Goal: Task Accomplishment & Management: Use online tool/utility

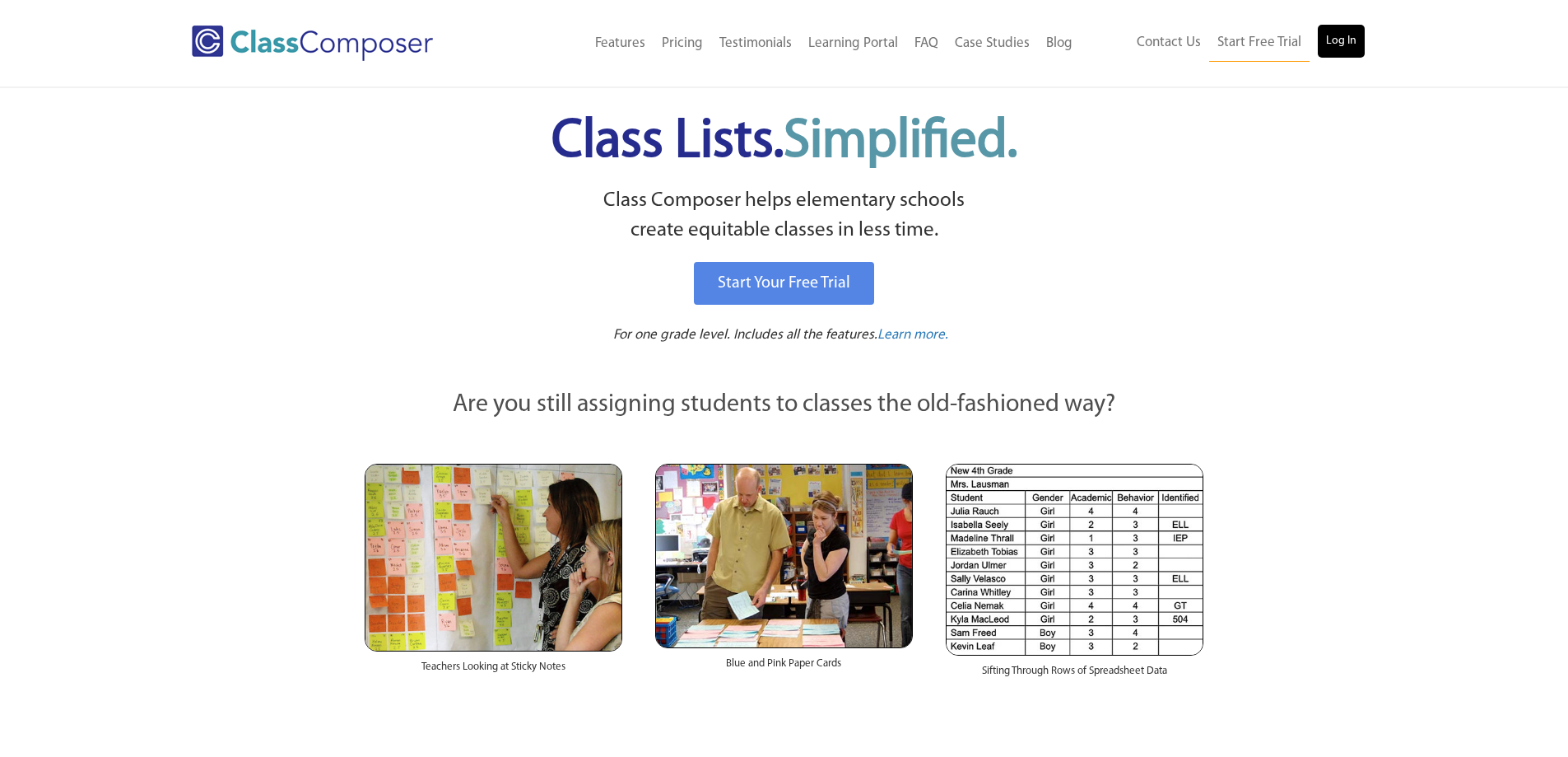
click at [1347, 47] on link "Log In" at bounding box center [1341, 41] width 47 height 33
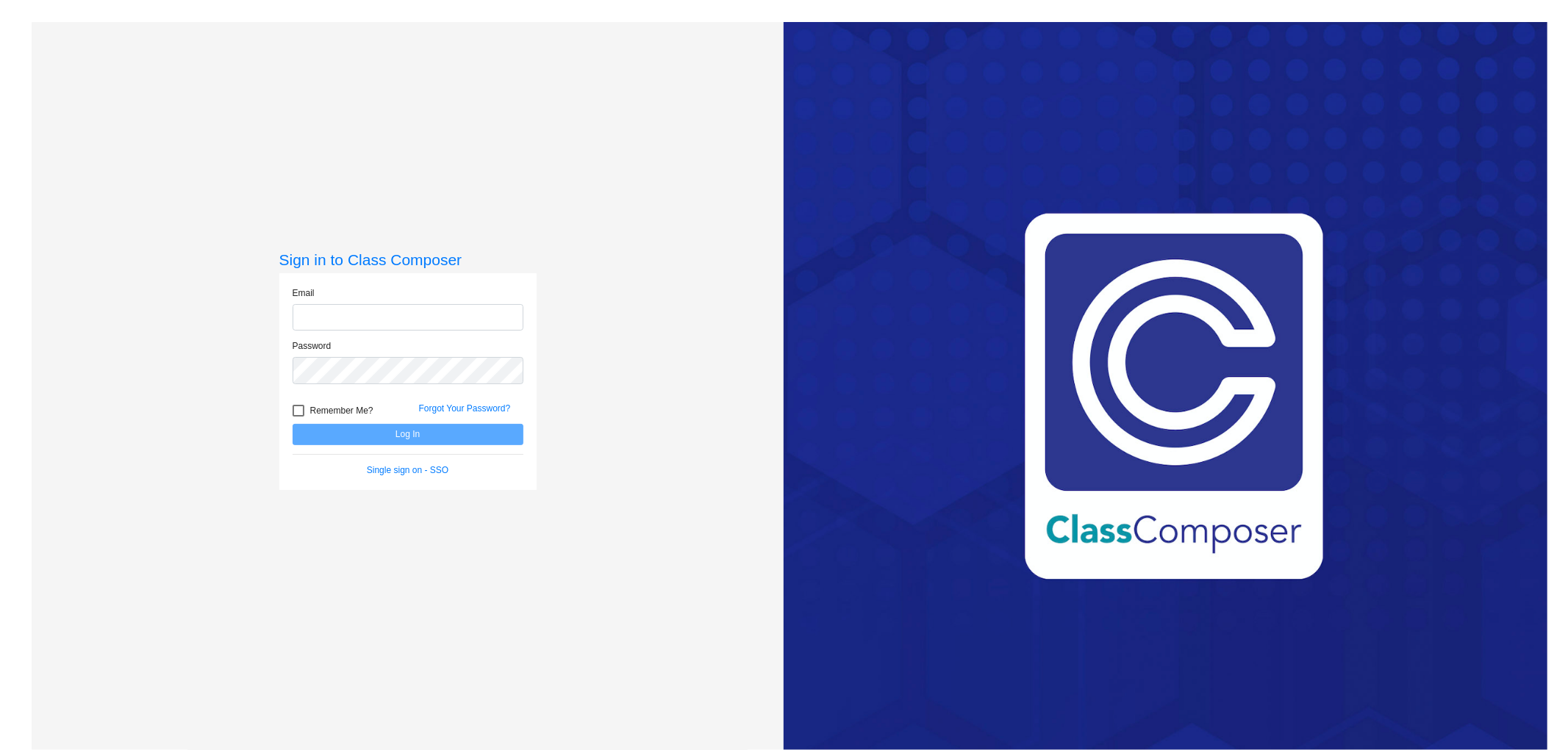
click at [419, 312] on input "email" at bounding box center [408, 318] width 231 height 27
type input "janelle_bradley@lkstevens.wednet.edu"
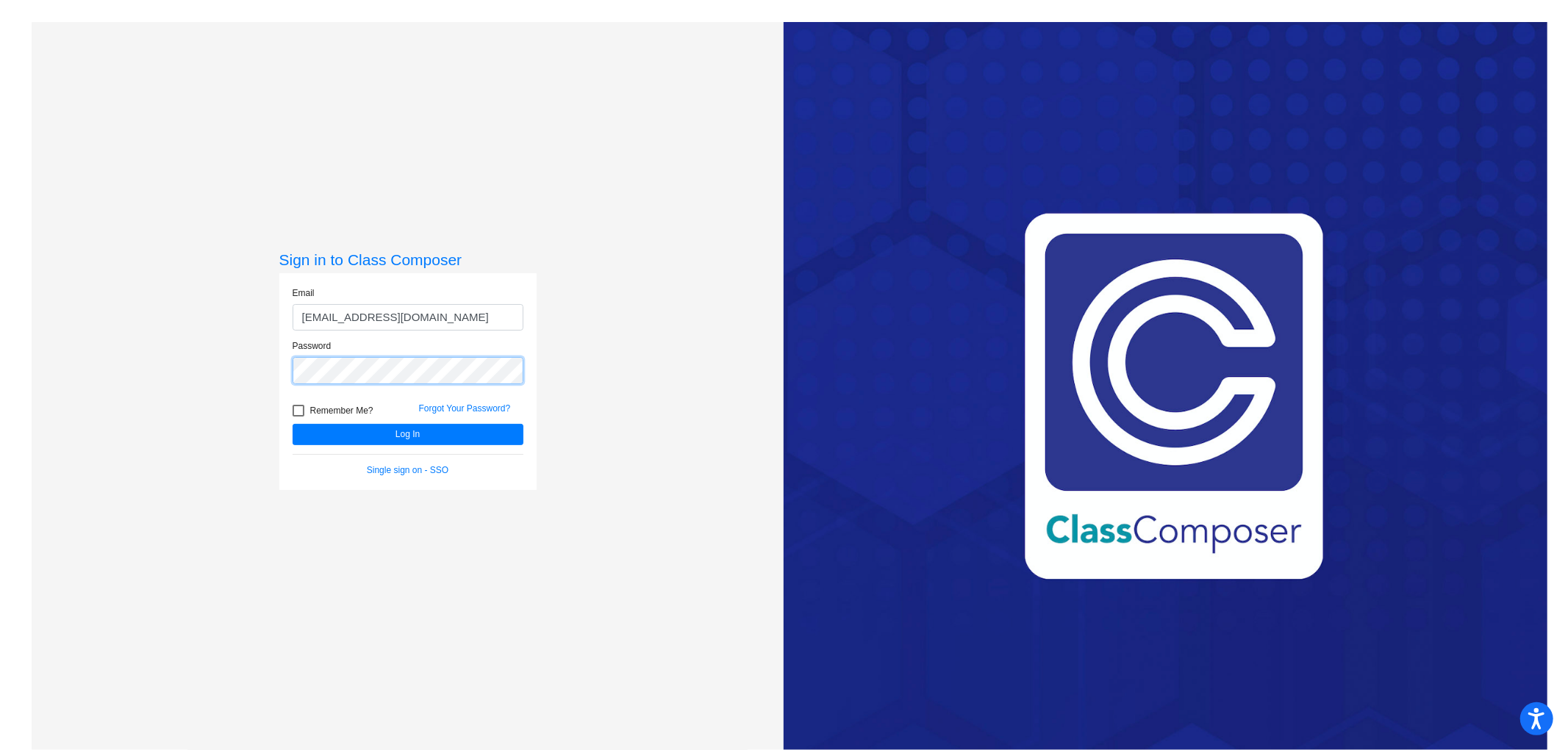
click at [293, 424] on button "Log In" at bounding box center [408, 434] width 231 height 21
click at [0, 354] on html "Press Alt+1 for screen-reader mode, Alt+0 to cancel Accessibility Screen-Reader…" at bounding box center [784, 375] width 1568 height 750
click at [293, 424] on button "Log In" at bounding box center [408, 434] width 231 height 21
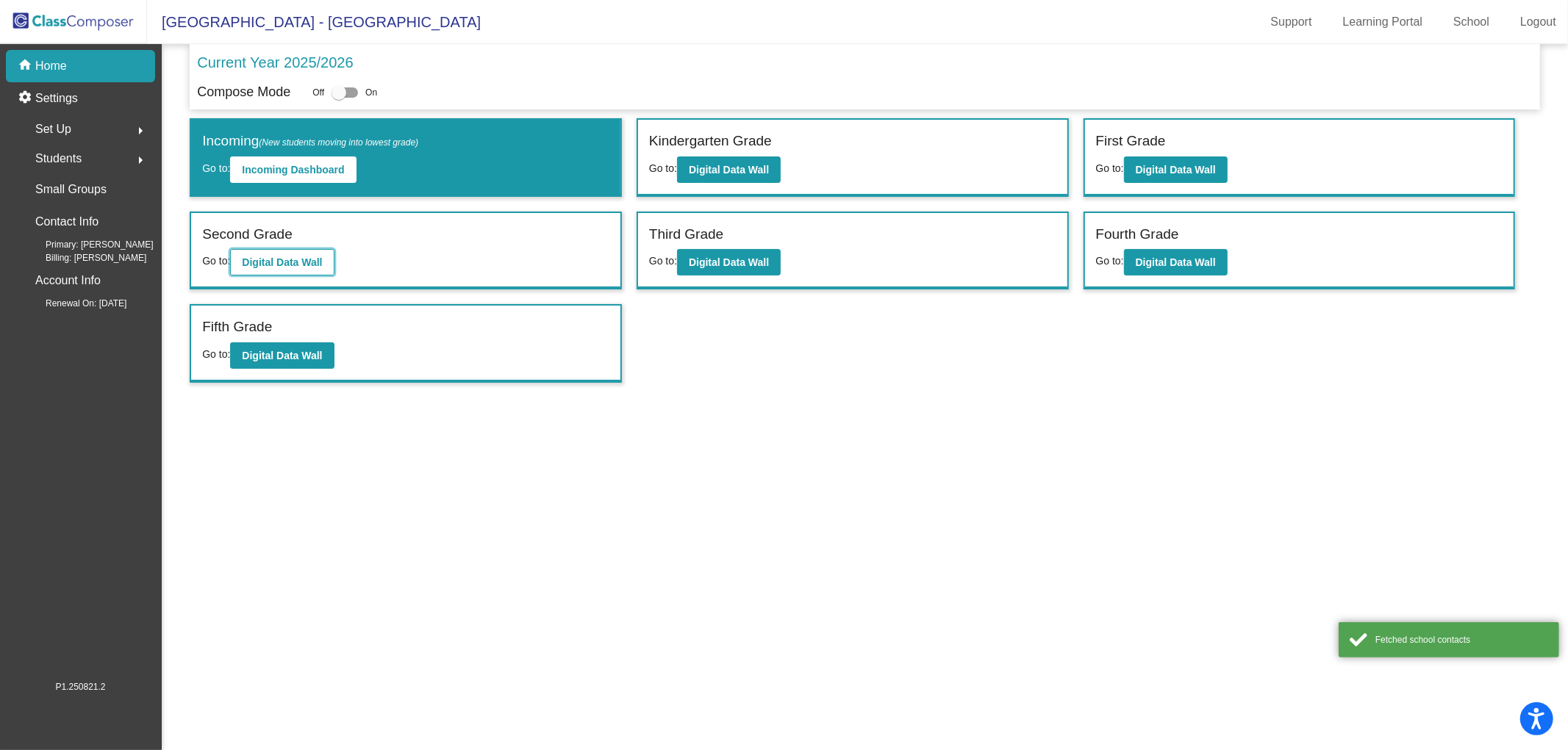
click at [291, 261] on b "Digital Data Wall" at bounding box center [281, 261] width 80 height 11
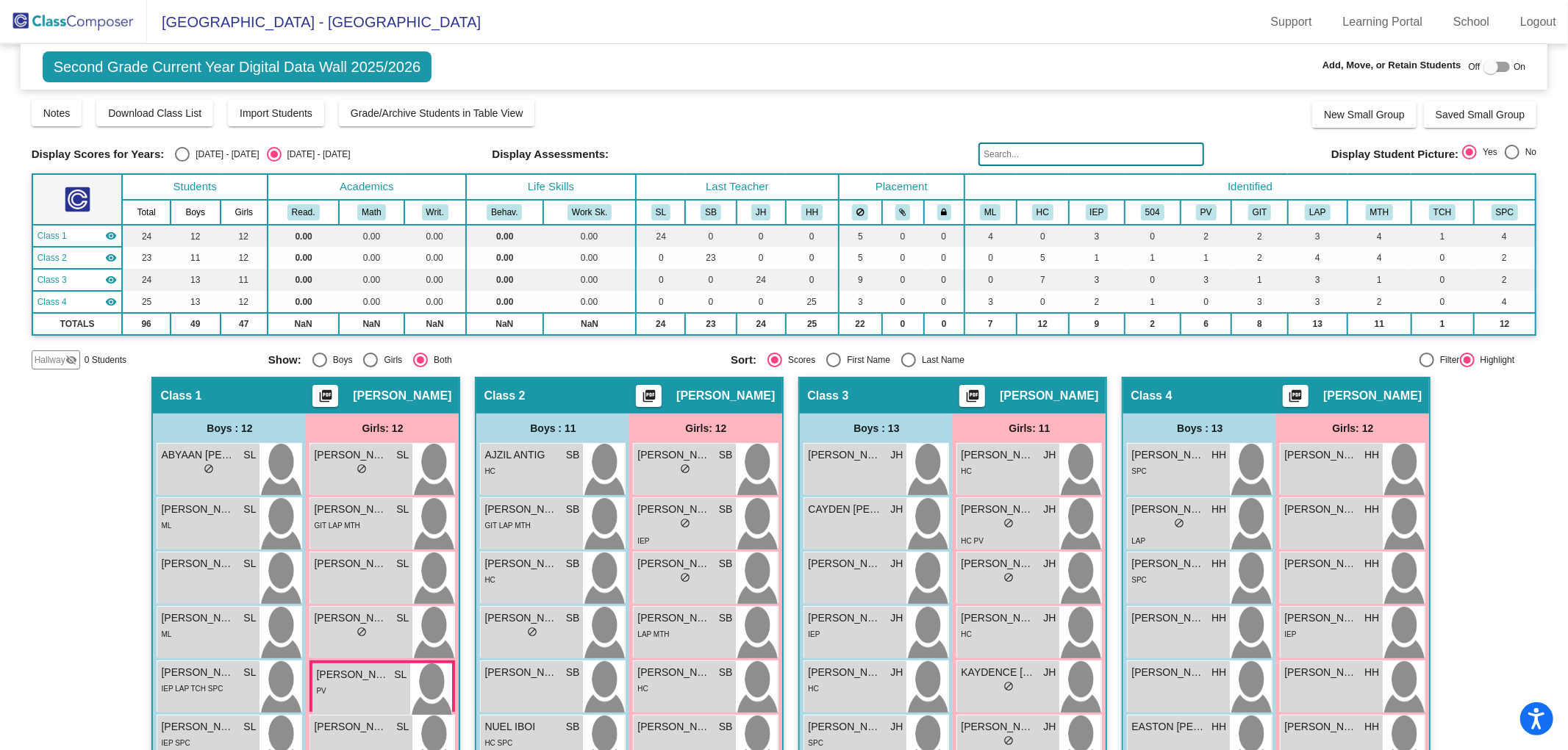
click at [79, 14] on img at bounding box center [73, 21] width 147 height 43
